Goal: Task Accomplishment & Management: Complete application form

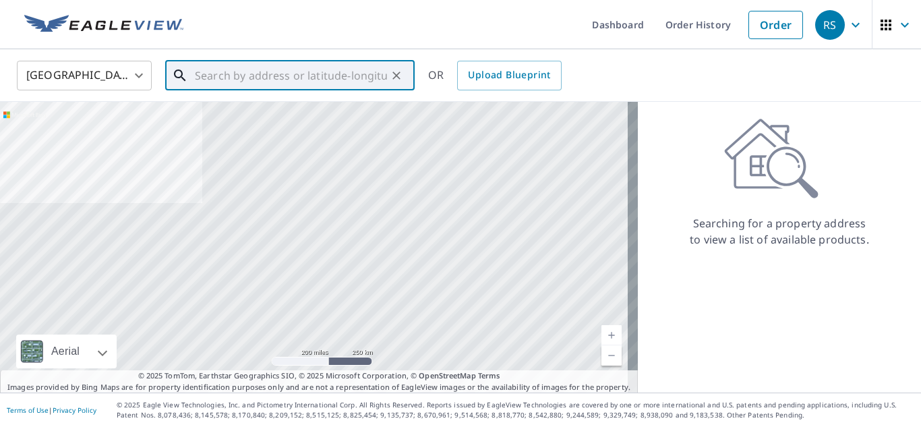
click at [314, 81] on input "text" at bounding box center [291, 76] width 192 height 38
paste input "[STREET_ADDRESS][PERSON_NAME]"
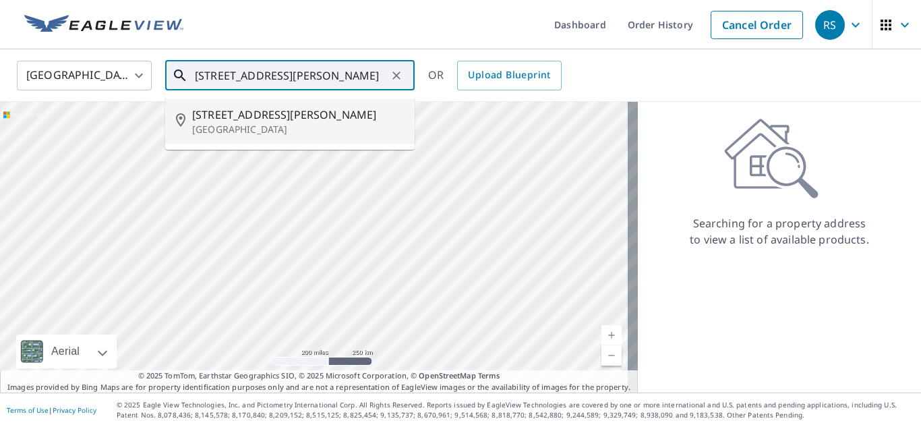
click at [309, 124] on p "[GEOGRAPHIC_DATA]" at bounding box center [298, 129] width 212 height 13
type input "[STREET_ADDRESS][PERSON_NAME]"
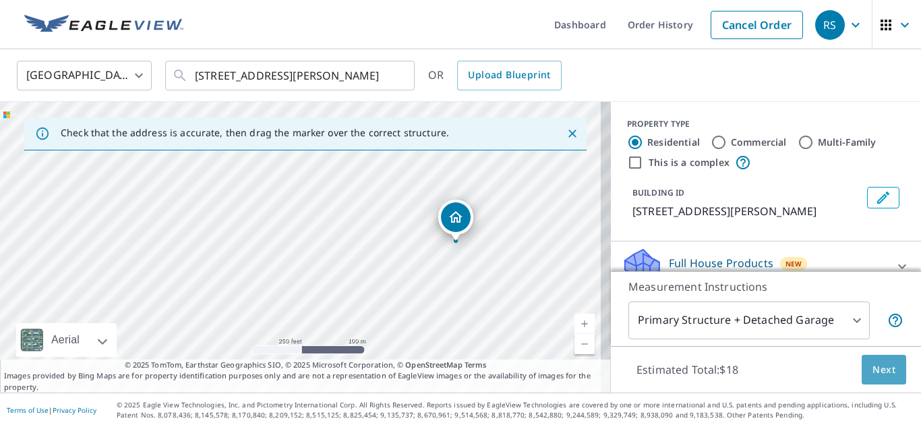
click at [406, 360] on button "Next" at bounding box center [884, 370] width 45 height 30
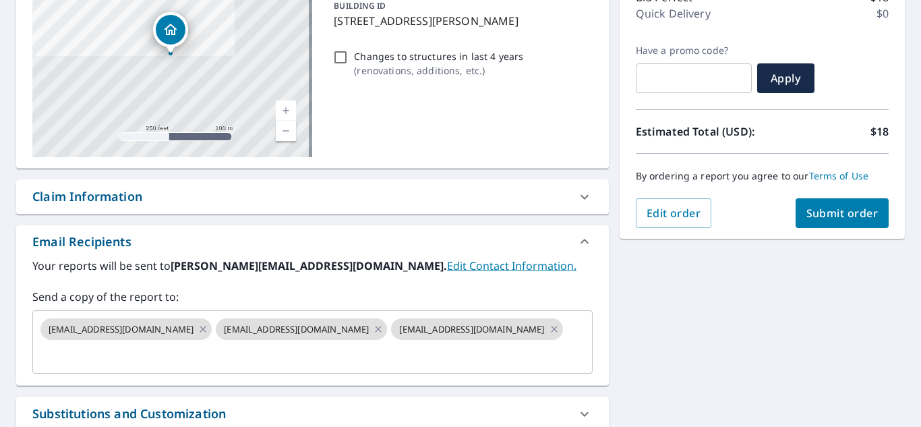
scroll to position [319, 0]
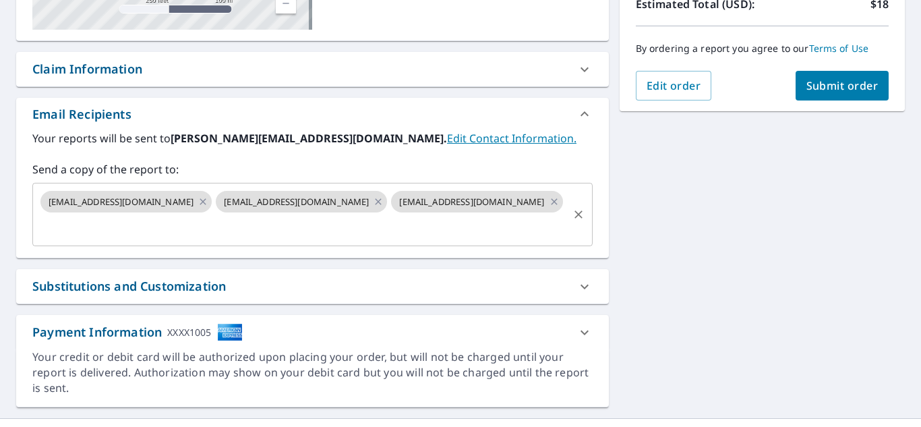
click at [406, 214] on input "text" at bounding box center [302, 227] width 528 height 26
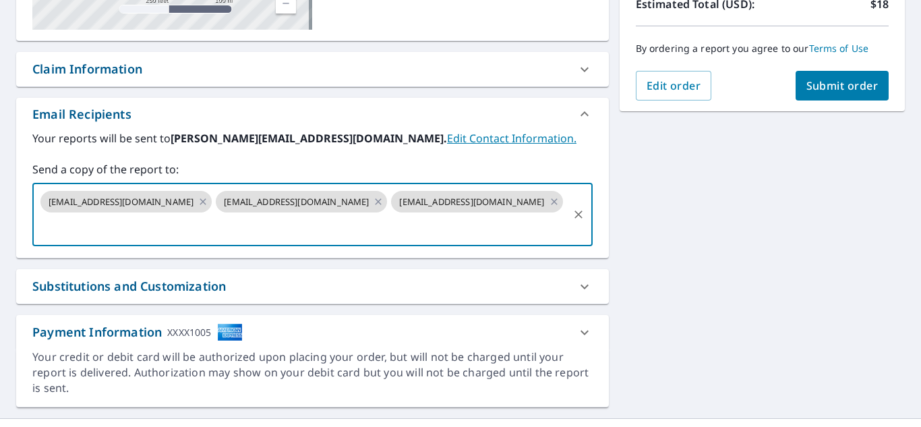
paste input "[EMAIL_ADDRESS][DOMAIN_NAME]"
type input "[EMAIL_ADDRESS][DOMAIN_NAME]"
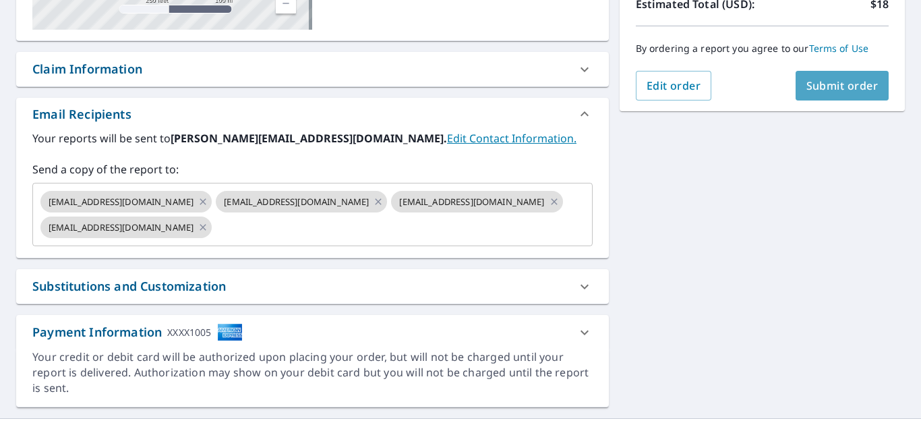
click at [406, 96] on button "Submit order" at bounding box center [843, 86] width 94 height 30
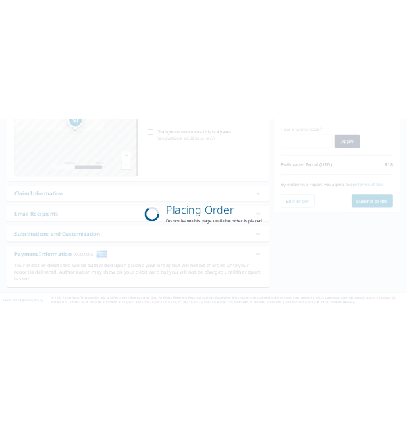
scroll to position [219, 0]
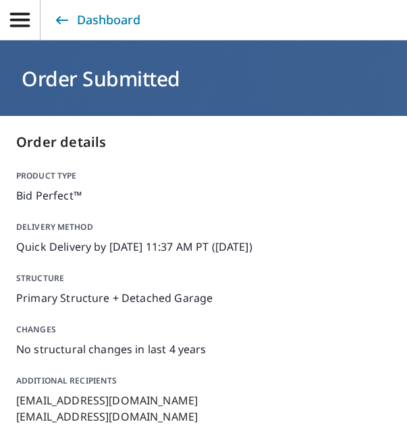
click at [13, 20] on icon "button" at bounding box center [20, 20] width 20 height 14
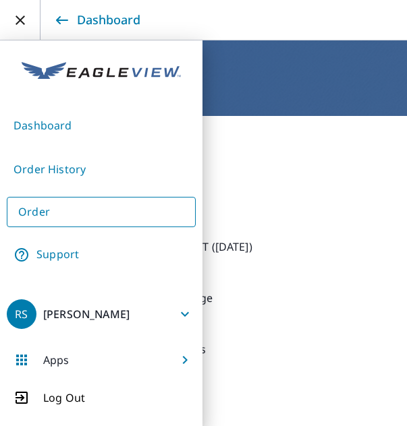
click at [54, 126] on link "Dashboard" at bounding box center [101, 125] width 189 height 33
